Goal: Information Seeking & Learning: Learn about a topic

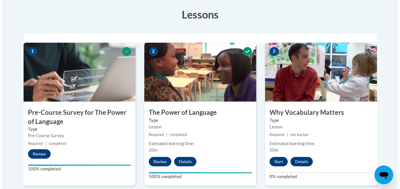
scroll to position [162, 0]
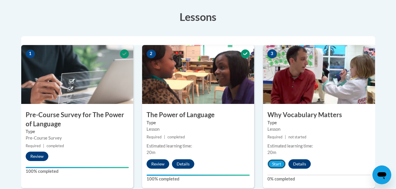
click at [278, 165] on button "Start" at bounding box center [276, 163] width 18 height 9
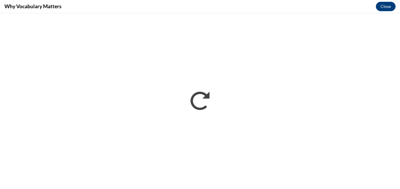
scroll to position [0, 0]
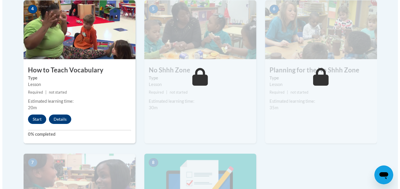
scroll to position [361, 0]
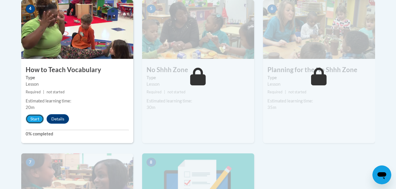
click at [37, 120] on button "Start" at bounding box center [35, 118] width 18 height 9
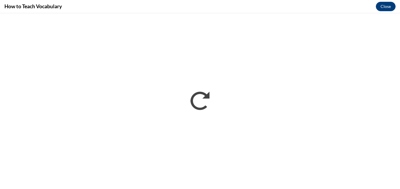
scroll to position [0, 0]
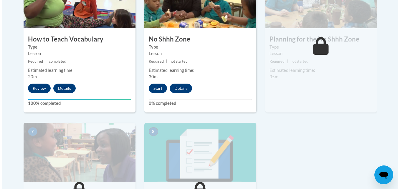
scroll to position [400, 0]
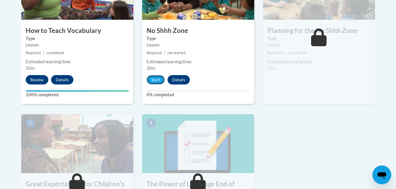
click at [153, 82] on button "Start" at bounding box center [156, 79] width 18 height 9
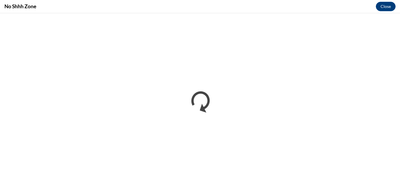
scroll to position [0, 0]
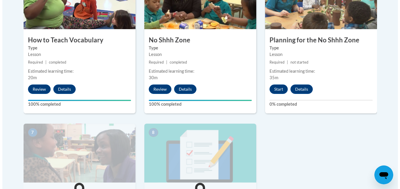
scroll to position [381, 0]
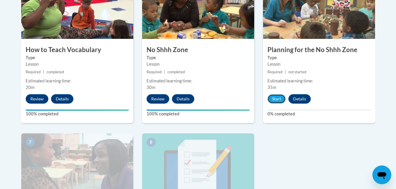
click at [282, 98] on button "Start" at bounding box center [276, 98] width 18 height 9
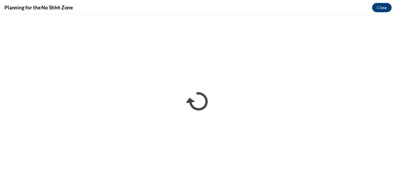
scroll to position [0, 0]
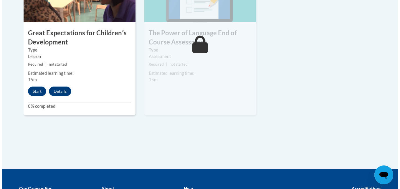
scroll to position [551, 0]
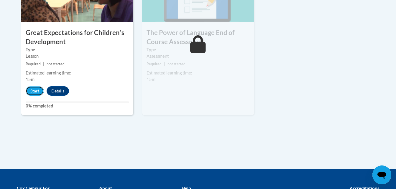
click at [34, 88] on button "Start" at bounding box center [35, 90] width 18 height 9
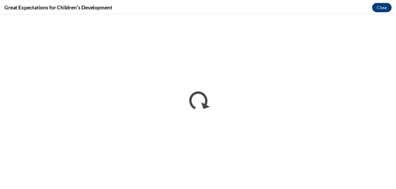
scroll to position [0, 0]
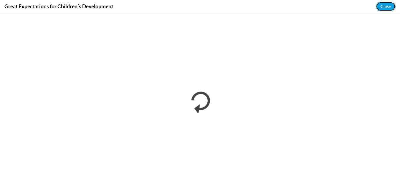
click at [388, 4] on button "Close" at bounding box center [386, 6] width 20 height 9
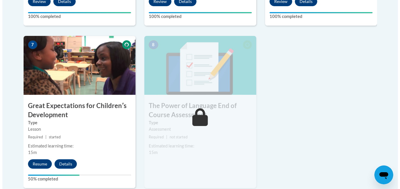
scroll to position [480, 0]
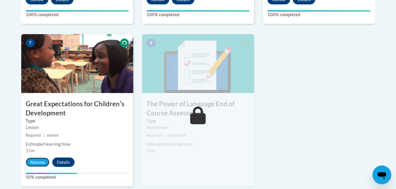
click at [41, 162] on button "Resume" at bounding box center [38, 162] width 24 height 9
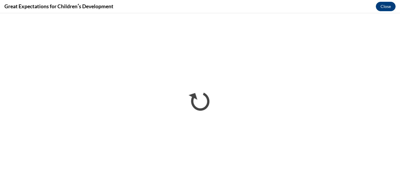
scroll to position [0, 0]
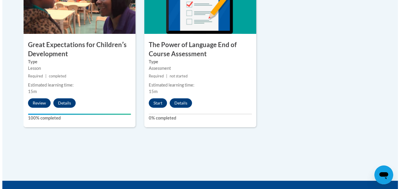
scroll to position [540, 0]
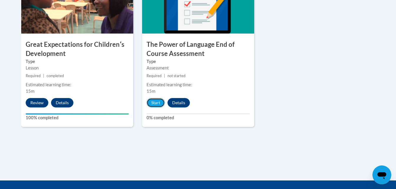
click at [154, 104] on button "Start" at bounding box center [156, 102] width 18 height 9
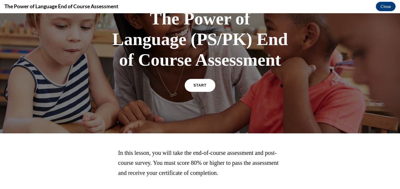
scroll to position [58, 0]
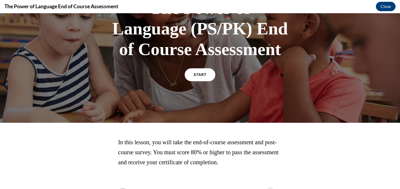
click at [194, 76] on span "START" at bounding box center [200, 75] width 13 height 4
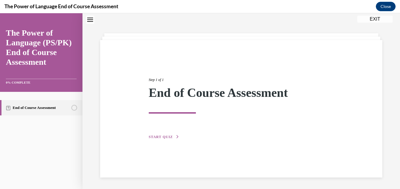
scroll to position [19, 0]
click at [164, 142] on div "Step 1 of 1 End of Course Assessment START QUIZ" at bounding box center [241, 109] width 282 height 138
click at [162, 136] on span "START QUIZ" at bounding box center [161, 137] width 24 height 4
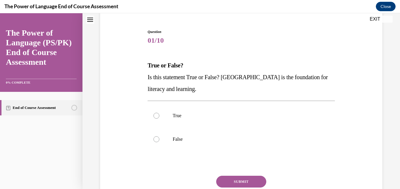
scroll to position [52, 0]
click at [180, 113] on p "True" at bounding box center [246, 116] width 147 height 6
click at [159, 113] on input "True" at bounding box center [157, 116] width 6 height 6
radio input "true"
click at [234, 178] on button "SUBMIT" at bounding box center [241, 182] width 50 height 12
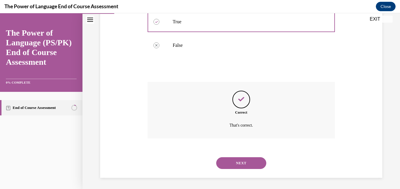
scroll to position [147, 0]
click at [233, 167] on button "NEXT" at bounding box center [241, 163] width 50 height 12
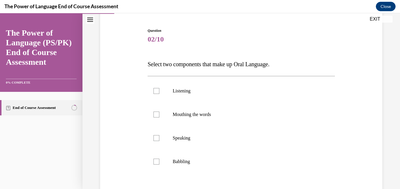
scroll to position [54, 0]
click at [182, 91] on p "Listening" at bounding box center [246, 91] width 147 height 6
click at [159, 91] on input "Listening" at bounding box center [157, 91] width 6 height 6
checkbox input "true"
click at [177, 139] on p "Speaking" at bounding box center [246, 138] width 147 height 6
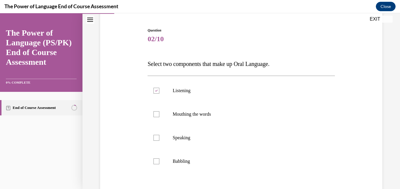
click at [159, 139] on input "Speaking" at bounding box center [157, 138] width 6 height 6
checkbox input "true"
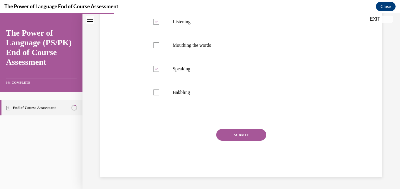
click at [247, 139] on button "SUBMIT" at bounding box center [241, 135] width 50 height 12
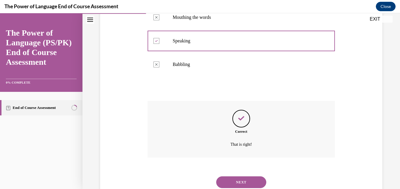
scroll to position [171, 0]
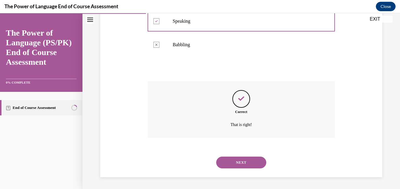
click at [232, 163] on button "NEXT" at bounding box center [241, 163] width 50 height 12
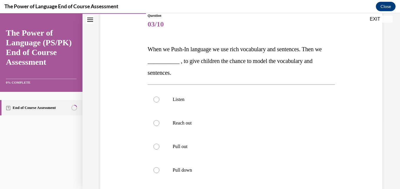
scroll to position [69, 0]
click at [180, 146] on p "Pull out" at bounding box center [246, 147] width 147 height 6
click at [159, 146] on input "Pull out" at bounding box center [157, 147] width 6 height 6
radio input "true"
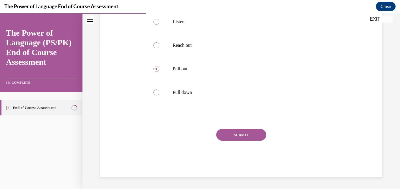
click at [244, 136] on button "SUBMIT" at bounding box center [241, 135] width 50 height 12
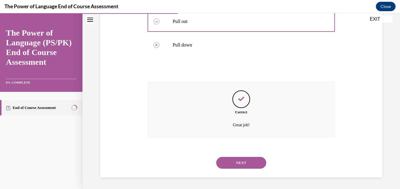
scroll to position [195, 0]
click at [234, 164] on button "NEXT" at bounding box center [241, 163] width 50 height 12
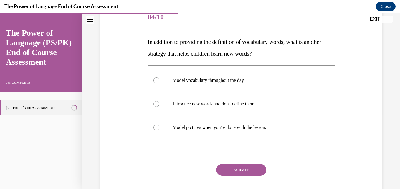
scroll to position [76, 0]
click at [175, 75] on label "Model vocabulary throughout the day" at bounding box center [241, 81] width 187 height 24
click at [159, 78] on input "Model vocabulary throughout the day" at bounding box center [157, 81] width 6 height 6
radio input "true"
click at [242, 167] on button "SUBMIT" at bounding box center [241, 170] width 50 height 12
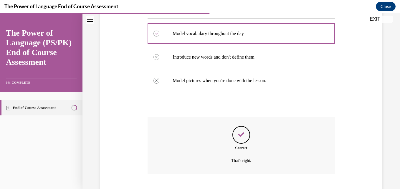
scroll to position [159, 0]
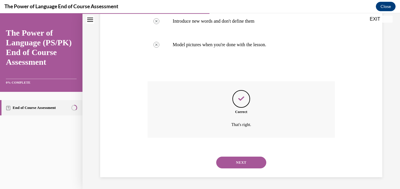
click at [244, 165] on button "NEXT" at bounding box center [241, 163] width 50 height 12
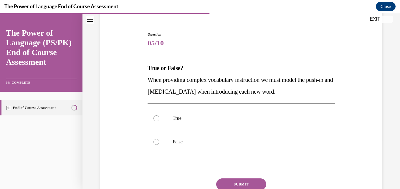
scroll to position [50, 0]
click at [184, 120] on p "True" at bounding box center [246, 118] width 147 height 6
click at [159, 120] on input "True" at bounding box center [157, 118] width 6 height 6
radio input "true"
click at [222, 182] on button "SUBMIT" at bounding box center [241, 184] width 50 height 12
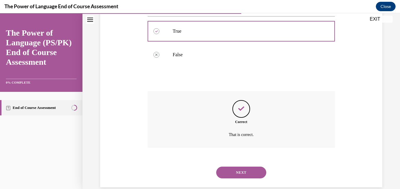
scroll to position [147, 0]
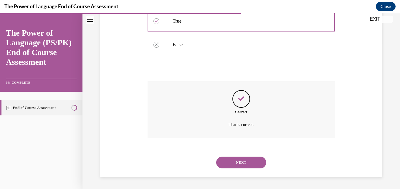
click at [234, 159] on button "NEXT" at bounding box center [241, 163] width 50 height 12
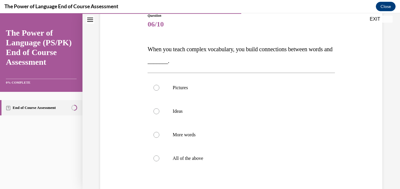
scroll to position [69, 0]
click at [279, 155] on label "All of the above" at bounding box center [241, 159] width 187 height 24
click at [159, 155] on input "All of the above" at bounding box center [157, 158] width 6 height 6
radio input "true"
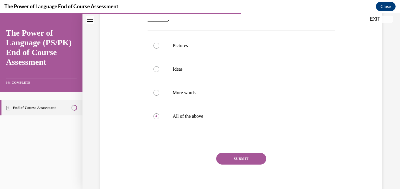
scroll to position [135, 0]
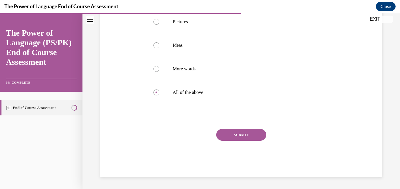
click at [262, 137] on button "SUBMIT" at bounding box center [241, 135] width 50 height 12
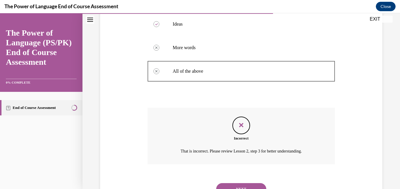
scroll to position [183, 0]
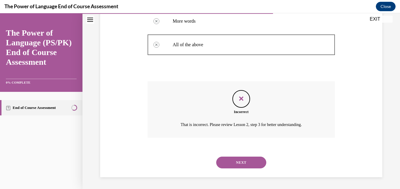
click at [254, 166] on button "NEXT" at bounding box center [241, 163] width 50 height 12
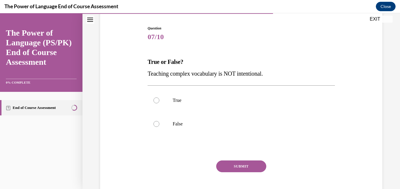
scroll to position [57, 0]
click at [224, 129] on label "False" at bounding box center [241, 123] width 187 height 24
click at [159, 126] on input "False" at bounding box center [157, 123] width 6 height 6
radio input "true"
click at [248, 167] on button "SUBMIT" at bounding box center [241, 166] width 50 height 12
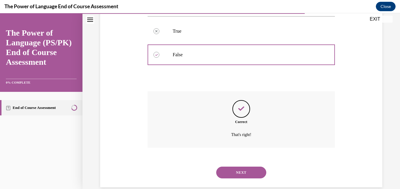
scroll to position [136, 0]
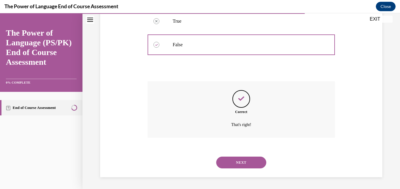
click at [244, 166] on button "NEXT" at bounding box center [241, 163] width 50 height 12
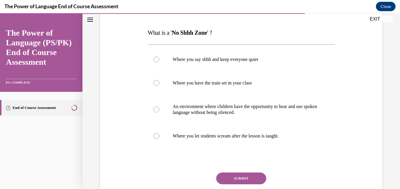
scroll to position [86, 0]
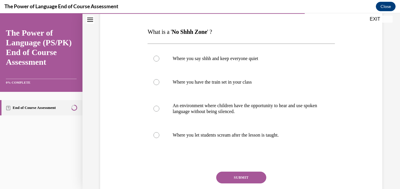
click at [289, 113] on p "An environment where children have the opportunity to hear and use spoken langu…" at bounding box center [246, 109] width 147 height 12
click at [159, 112] on input "An environment where children have the opportunity to hear and use spoken langu…" at bounding box center [157, 109] width 6 height 6
radio input "true"
click at [258, 176] on button "SUBMIT" at bounding box center [241, 178] width 50 height 12
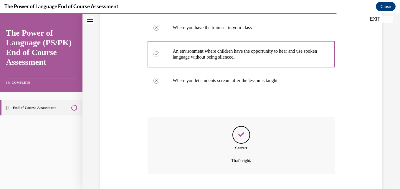
scroll to position [177, 0]
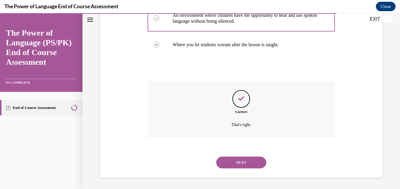
click at [259, 165] on button "NEXT" at bounding box center [241, 163] width 50 height 12
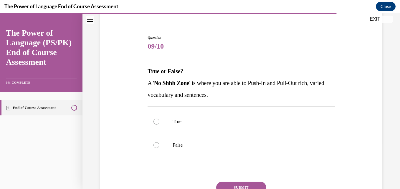
scroll to position [47, 0]
click at [238, 129] on label "True" at bounding box center [241, 122] width 187 height 24
click at [159, 125] on input "True" at bounding box center [157, 122] width 6 height 6
radio input "true"
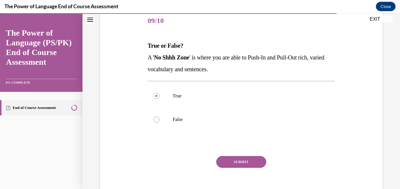
click at [255, 164] on button "SUBMIT" at bounding box center [241, 162] width 50 height 12
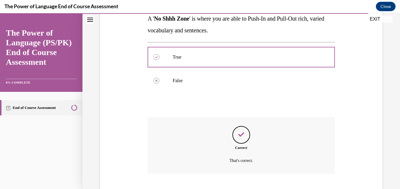
scroll to position [147, 0]
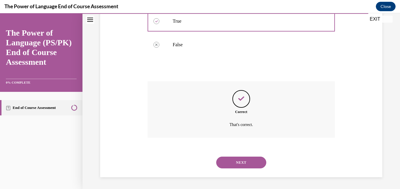
click at [256, 164] on button "NEXT" at bounding box center [241, 163] width 50 height 12
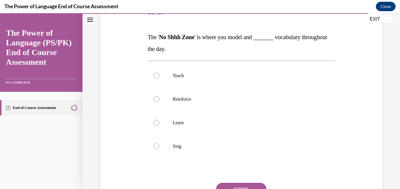
scroll to position [81, 0]
click at [188, 99] on p "Reinforce" at bounding box center [246, 99] width 147 height 6
click at [159, 99] on input "Reinforce" at bounding box center [157, 99] width 6 height 6
radio input "true"
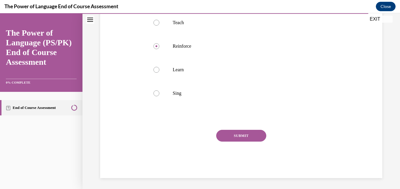
click at [238, 140] on button "SUBMIT" at bounding box center [241, 136] width 50 height 12
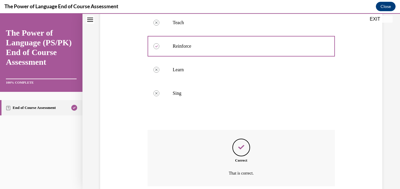
scroll to position [183, 0]
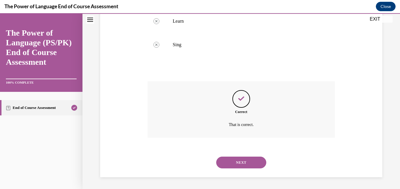
click at [249, 159] on button "NEXT" at bounding box center [241, 163] width 50 height 12
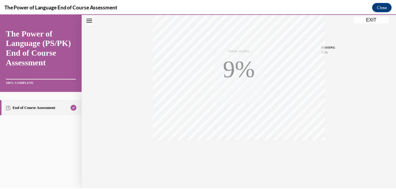
scroll to position [126, 0]
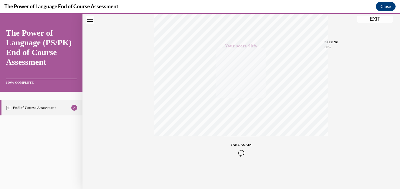
click at [378, 22] on button "EXIT" at bounding box center [375, 19] width 35 height 7
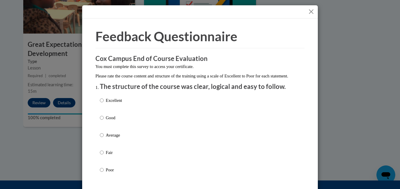
click at [309, 13] on button "Close" at bounding box center [311, 11] width 7 height 7
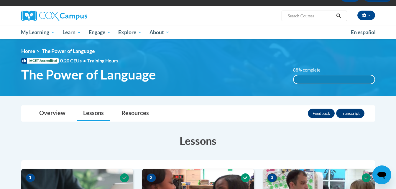
scroll to position [38, 0]
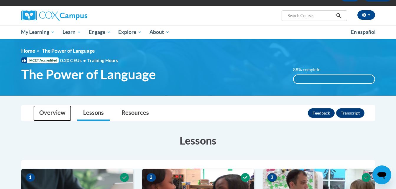
click at [68, 111] on link "Overview" at bounding box center [52, 114] width 38 height 16
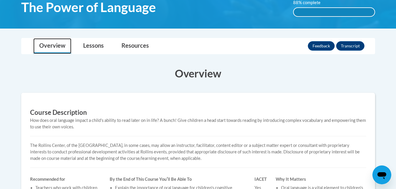
scroll to position [103, 0]
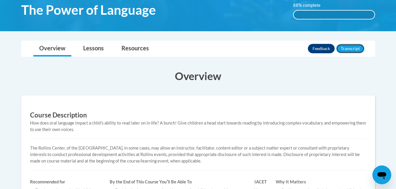
click at [345, 50] on button "Transcript" at bounding box center [350, 48] width 28 height 9
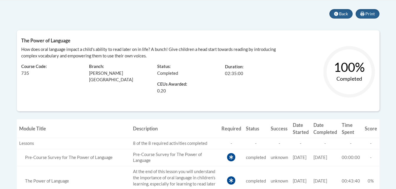
scroll to position [116, 0]
